Goal: Register for event/course

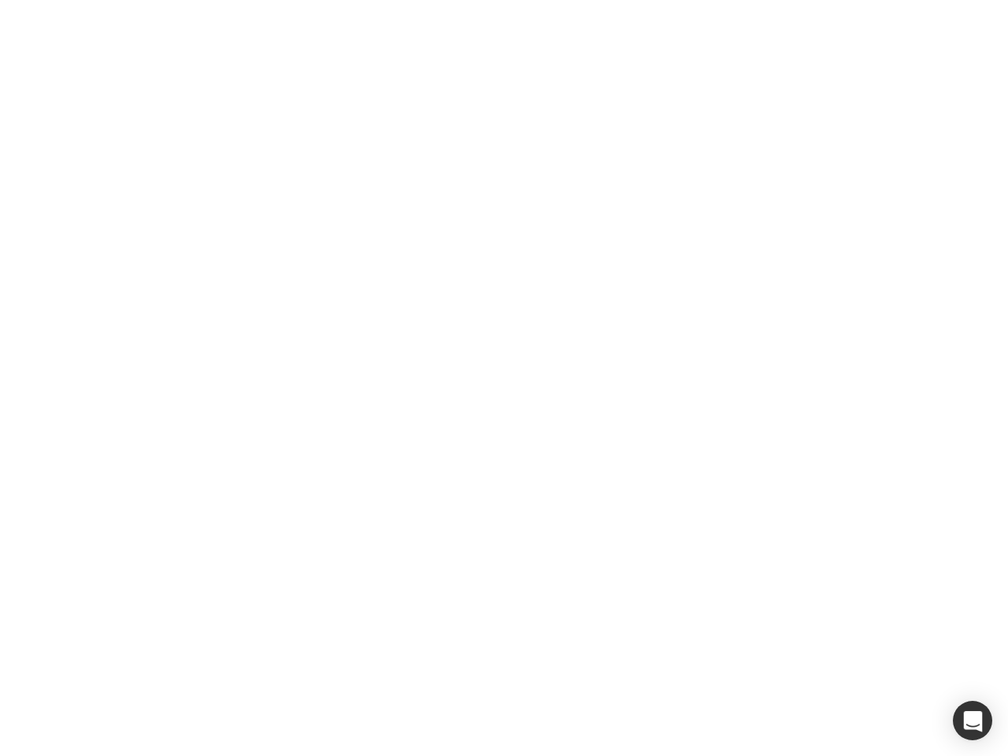
click at [504, 378] on div at bounding box center [504, 378] width 1008 height 756
click at [972, 720] on div "button" at bounding box center [972, 720] width 39 height 39
click at [504, 378] on div at bounding box center [504, 378] width 1008 height 756
click at [972, 720] on div "button" at bounding box center [972, 720] width 39 height 39
